Goal: Information Seeking & Learning: Learn about a topic

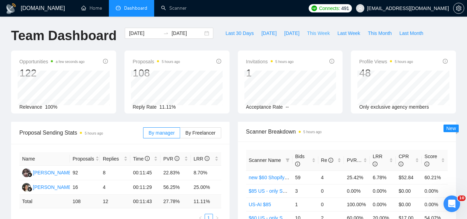
click at [317, 34] on span "This Week" at bounding box center [318, 33] width 23 height 8
type input "2025-10-06"
type input "2025-10-12"
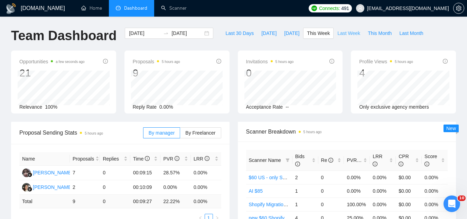
click at [338, 33] on span "Last Week" at bounding box center [349, 33] width 23 height 8
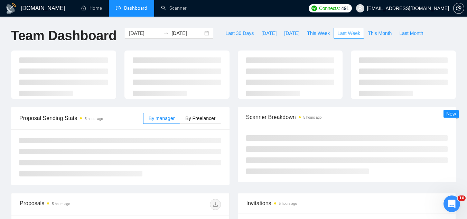
type input "2025-09-29"
type input "2025-10-05"
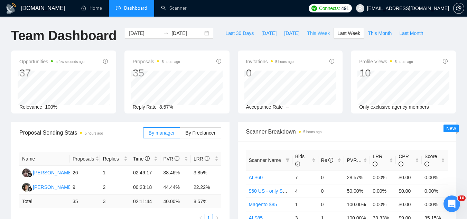
click at [307, 34] on span "This Week" at bounding box center [318, 33] width 23 height 8
type input "2025-10-06"
type input "2025-10-12"
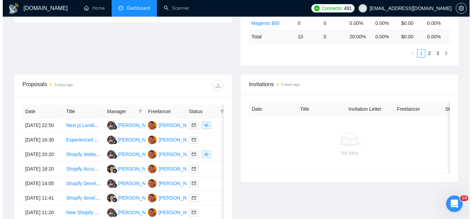
scroll to position [242, 0]
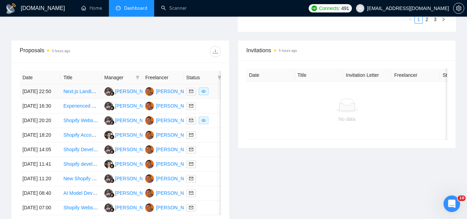
click at [82, 99] on td "Next.js Landing Page - GEO/LLMO Ready - Shopify Integration - Localization I18N" at bounding box center [81, 91] width 41 height 15
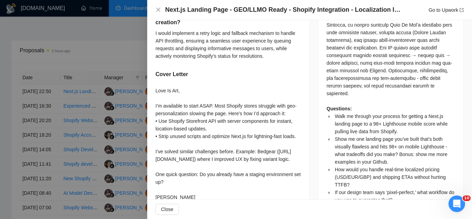
scroll to position [519, 0]
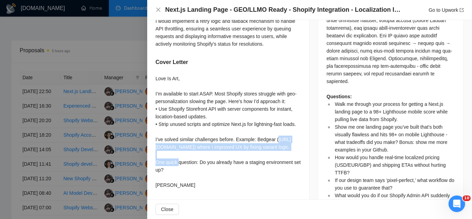
drag, startPoint x: 211, startPoint y: 130, endPoint x: 158, endPoint y: 123, distance: 53.7
click at [158, 123] on div "Love Is Art, I’m available to start ASAP. Most Shopify stores struggle with geo…" at bounding box center [229, 132] width 146 height 114
copy div "https://www.upwork.com/freelancers/~01c7af2eb0d7ff5afe?p=1093154154167922688"
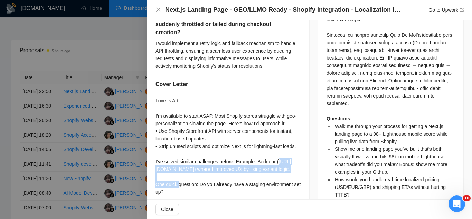
scroll to position [484, 0]
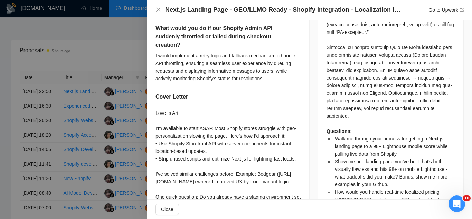
click at [125, 50] on div at bounding box center [236, 109] width 472 height 219
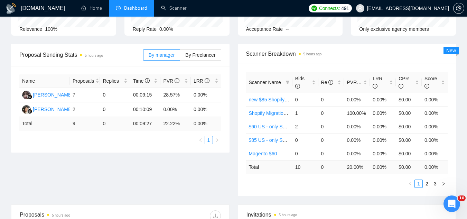
scroll to position [0, 0]
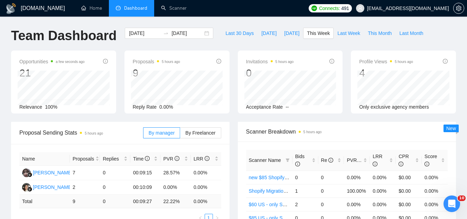
click at [412, 8] on span "[EMAIL_ADDRESS][DOMAIN_NAME]" at bounding box center [408, 8] width 82 height 0
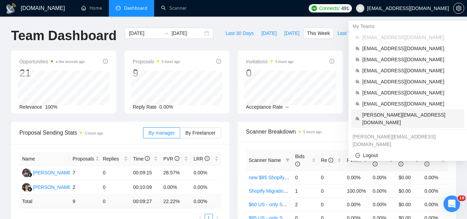
click at [401, 112] on span "[PERSON_NAME][EMAIL_ADDRESS][DOMAIN_NAME]" at bounding box center [412, 118] width 98 height 15
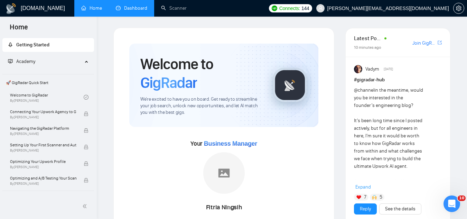
click at [137, 8] on link "Dashboard" at bounding box center [131, 8] width 31 height 6
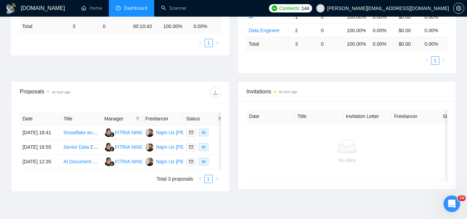
scroll to position [173, 0]
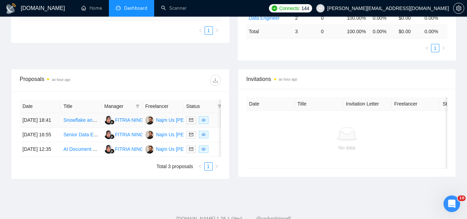
click at [90, 128] on td "Snowflake and SAS Integration Specialist" at bounding box center [81, 120] width 41 height 15
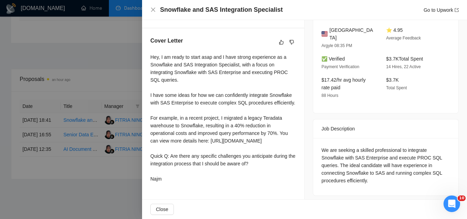
scroll to position [175, 0]
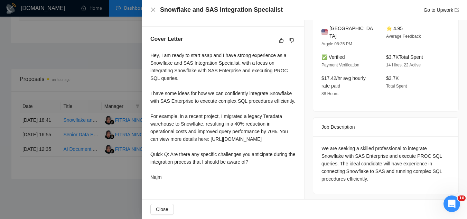
click at [115, 196] on div at bounding box center [233, 109] width 467 height 219
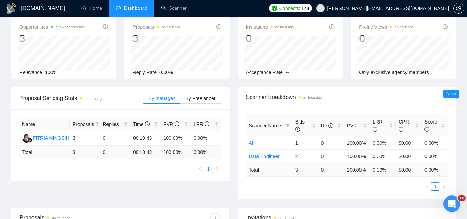
scroll to position [0, 0]
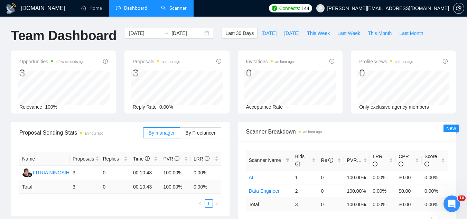
click at [179, 5] on link "Scanner" at bounding box center [174, 8] width 26 height 6
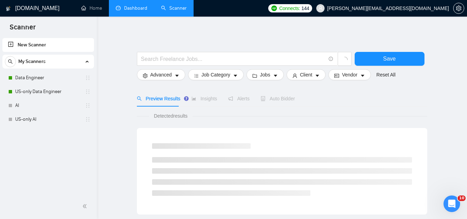
click at [128, 10] on link "Dashboard" at bounding box center [131, 8] width 31 height 6
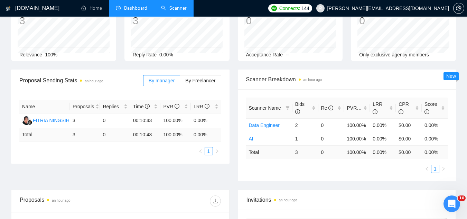
scroll to position [138, 0]
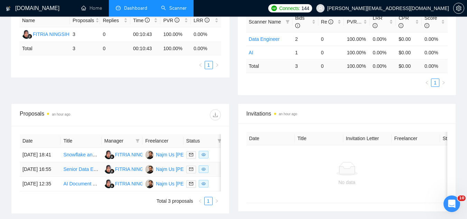
click at [89, 177] on td "Senior Data Engineer for Amazon E-commerce" at bounding box center [81, 169] width 41 height 15
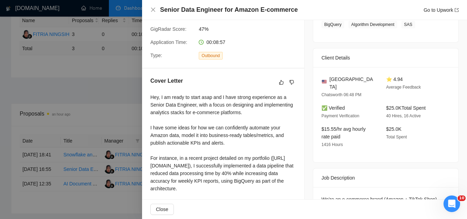
scroll to position [173, 0]
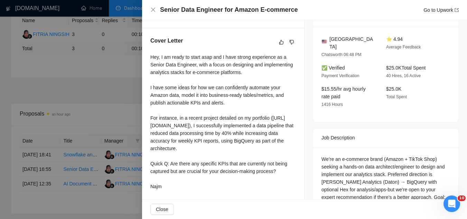
click at [110, 72] on div at bounding box center [233, 109] width 467 height 219
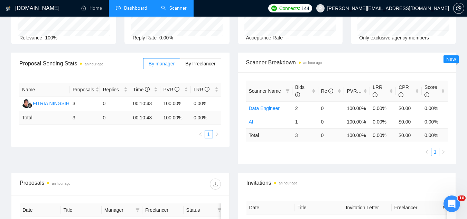
scroll to position [0, 0]
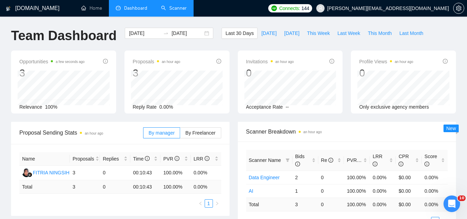
click at [172, 11] on link "Scanner" at bounding box center [174, 8] width 26 height 6
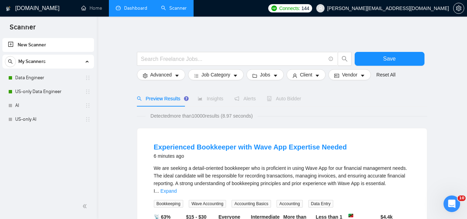
click at [139, 10] on link "Dashboard" at bounding box center [131, 8] width 31 height 6
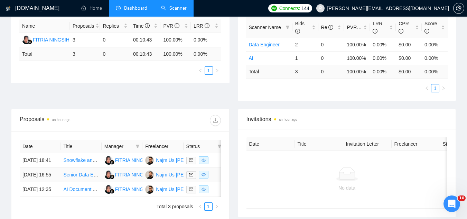
scroll to position [173, 0]
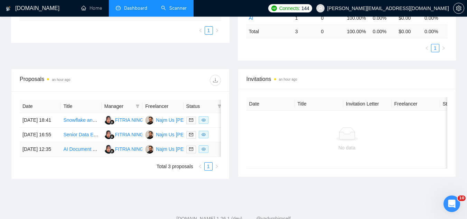
click at [77, 157] on td "AI Document Automation Project Manager (Contract)" at bounding box center [81, 149] width 41 height 15
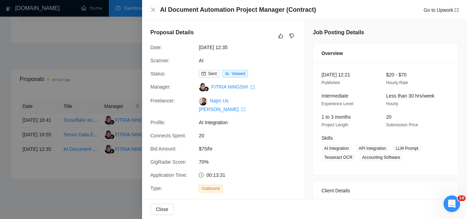
click at [81, 189] on div at bounding box center [233, 109] width 467 height 219
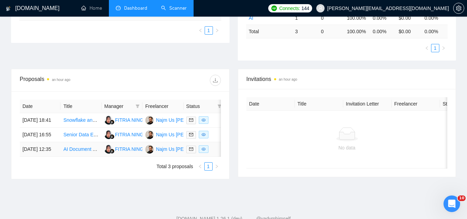
click at [80, 152] on link "AI Document Automation Project Manager (Contract)" at bounding box center [119, 149] width 113 height 6
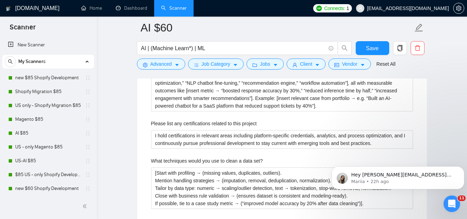
scroll to position [53, 0]
